Goal: Complete application form

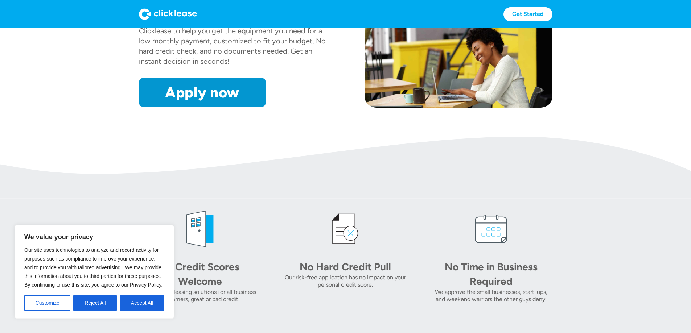
scroll to position [181, 0]
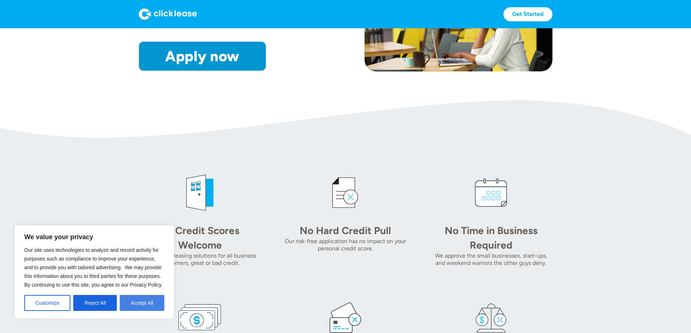
click at [144, 304] on button "Accept All" at bounding box center [142, 303] width 45 height 16
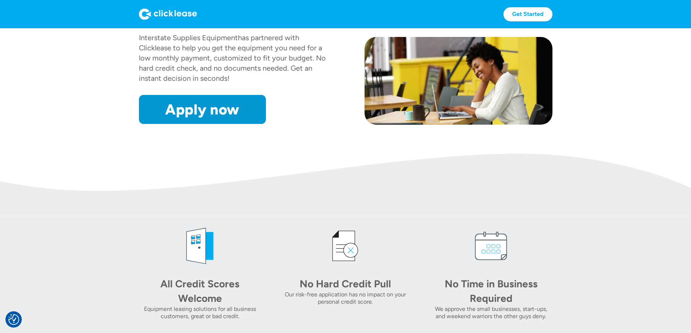
scroll to position [73, 0]
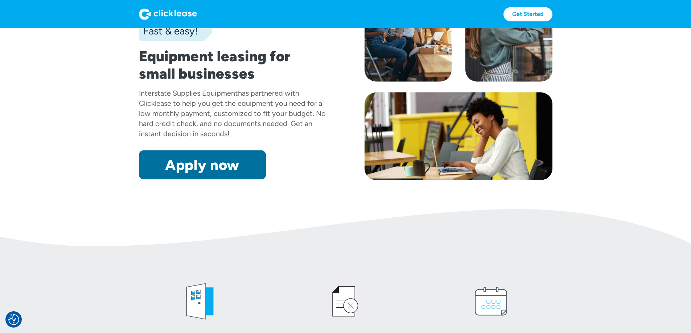
click at [208, 180] on link "Apply now" at bounding box center [202, 165] width 127 height 29
